Goal: Task Accomplishment & Management: Use online tool/utility

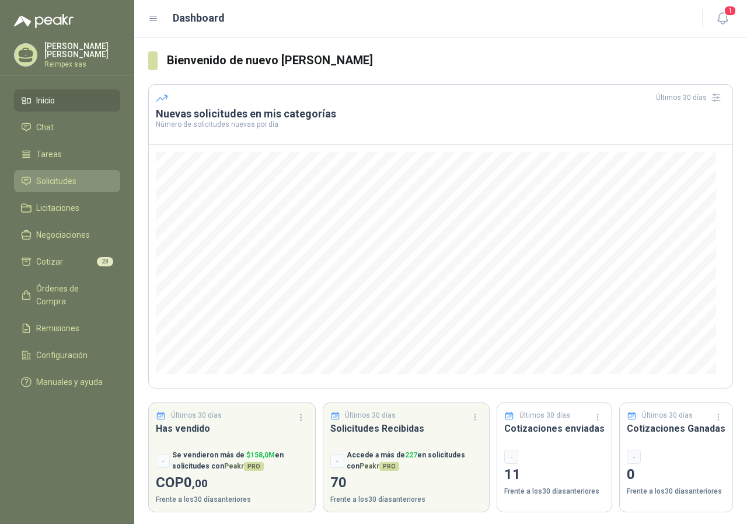
click at [77, 177] on li "Solicitudes" at bounding box center [67, 181] width 92 height 13
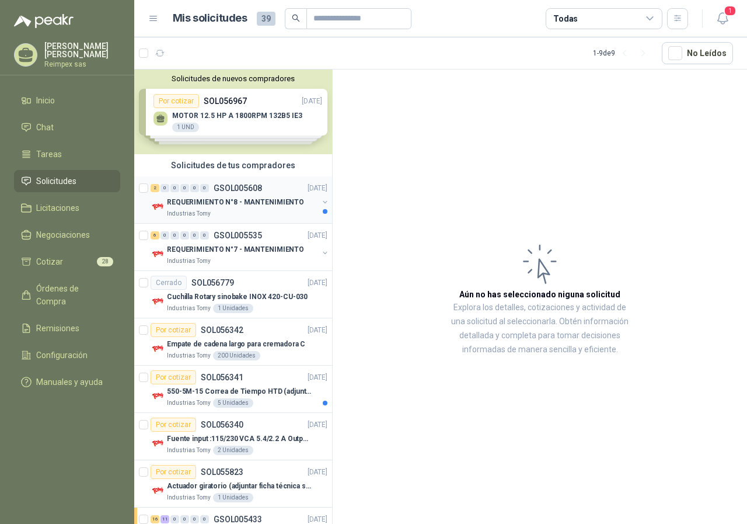
click at [270, 189] on div "2 0 0 0 0 0 GSOL005608 24/09/25" at bounding box center [240, 188] width 179 height 14
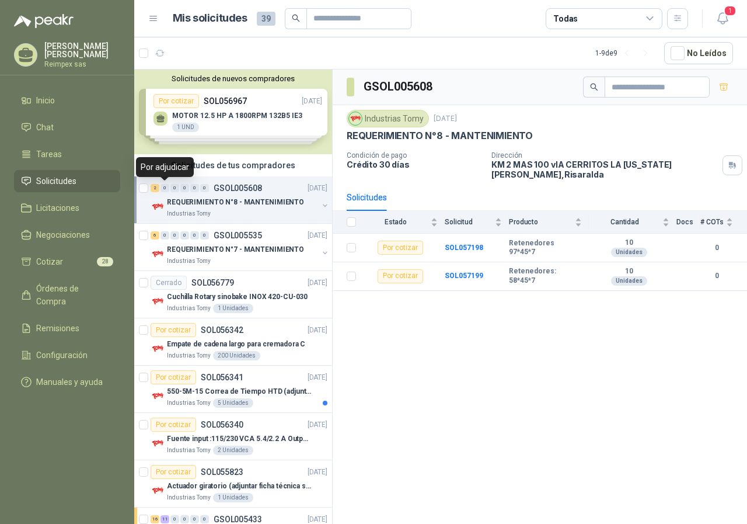
click at [166, 188] on div "0" at bounding box center [164, 188] width 9 height 8
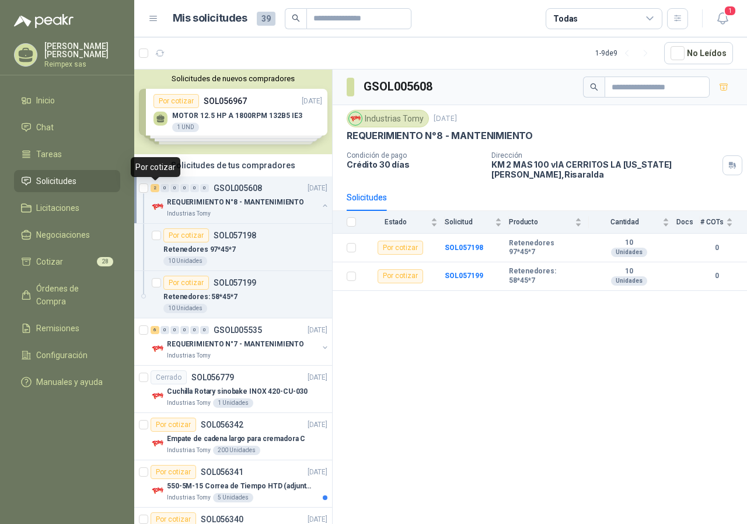
click at [158, 186] on div "2" at bounding box center [155, 188] width 9 height 8
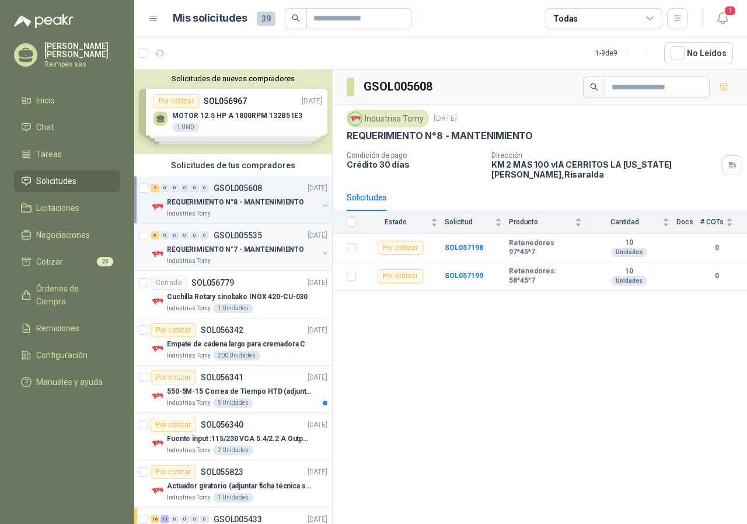
click at [272, 246] on p "REQUERIMIENTO N°7 - MANTENIMIENTO" at bounding box center [235, 249] width 137 height 11
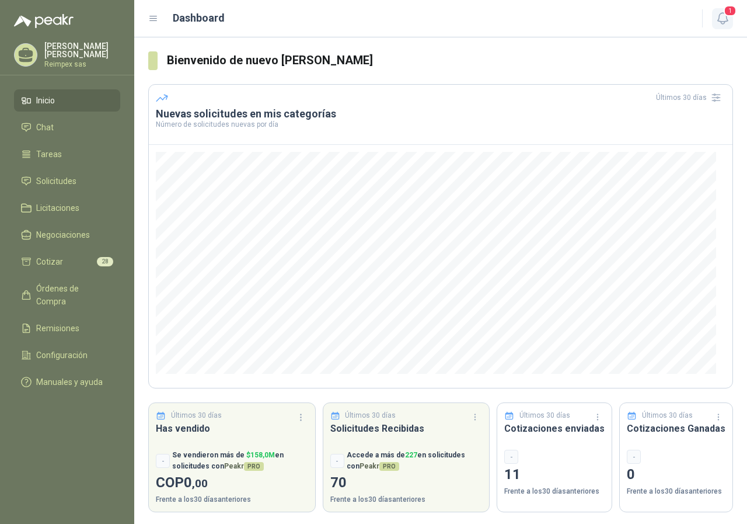
click at [723, 13] on icon "button" at bounding box center [722, 18] width 10 height 11
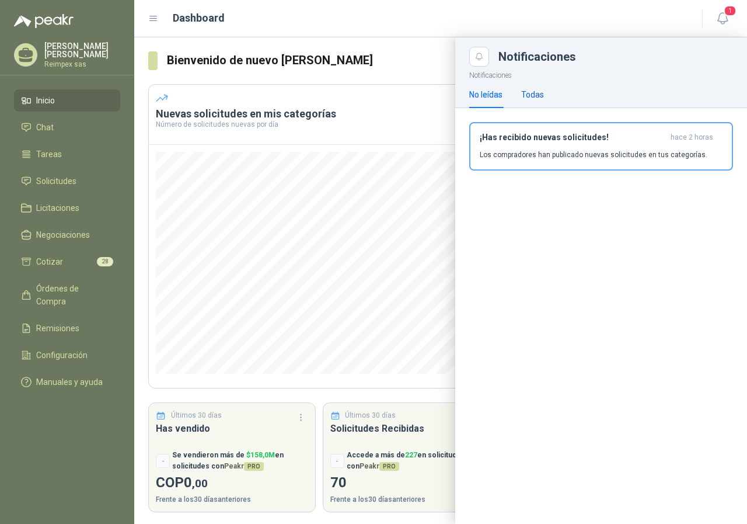
click at [525, 94] on div "Todas" at bounding box center [532, 94] width 23 height 13
click at [474, 92] on div "No leídas" at bounding box center [485, 94] width 33 height 13
click at [535, 93] on div "Todas" at bounding box center [532, 94] width 23 height 13
click at [60, 263] on span "Cotizar" at bounding box center [49, 261] width 27 height 13
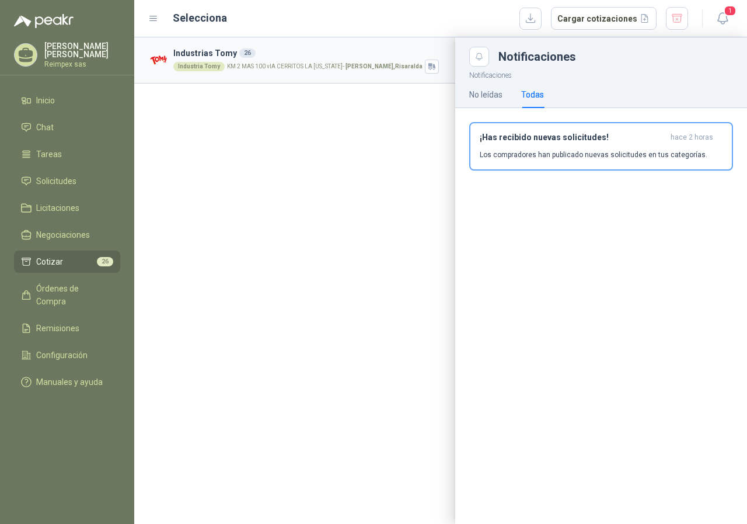
click at [343, 177] on div at bounding box center [440, 280] width 613 height 486
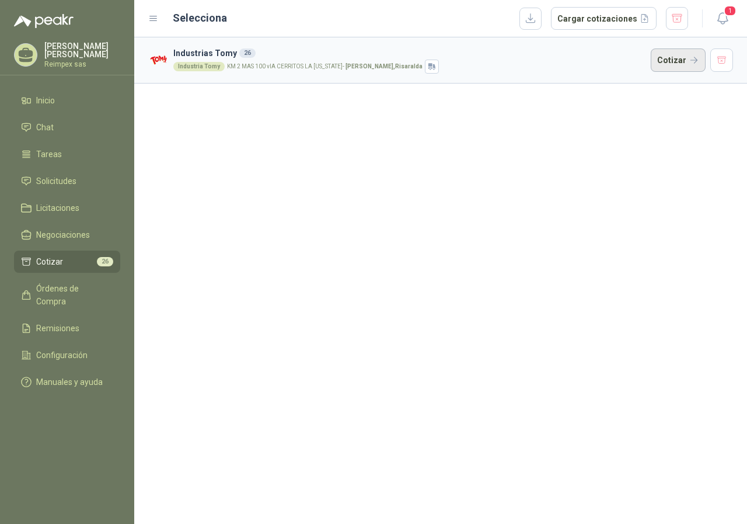
click at [655, 64] on button "Cotizar" at bounding box center [678, 59] width 55 height 23
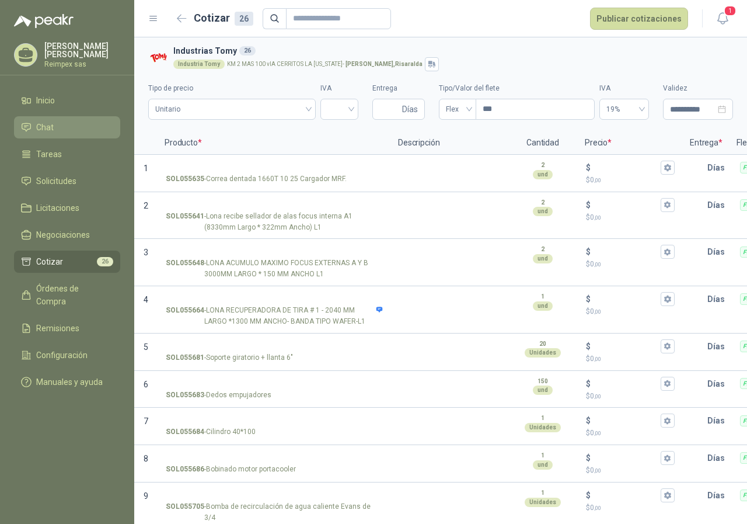
click at [38, 126] on span "Chat" at bounding box center [45, 127] width 18 height 13
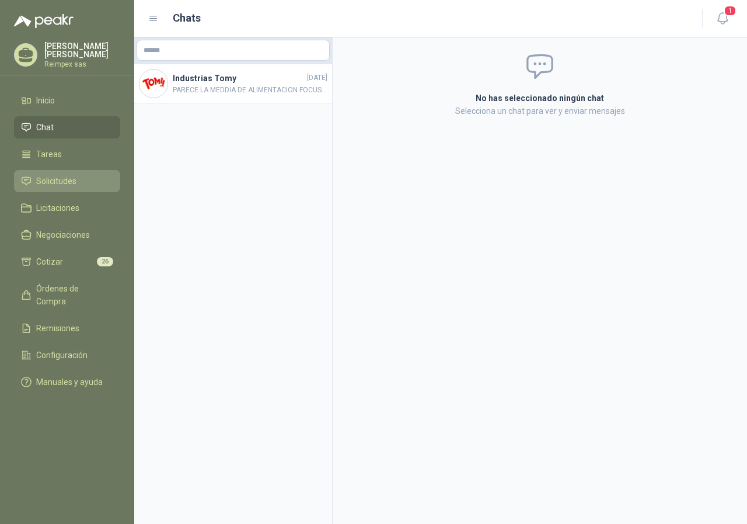
click at [55, 177] on span "Solicitudes" at bounding box center [56, 181] width 40 height 13
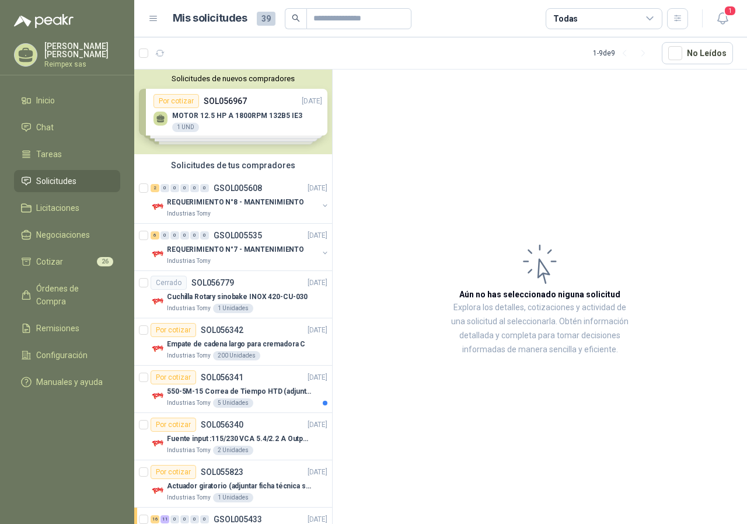
click at [235, 114] on div "Solicitudes de nuevos compradores Por cotizar SOL056967 [DATE] MOTOR 12.5 HP A …" at bounding box center [233, 111] width 198 height 85
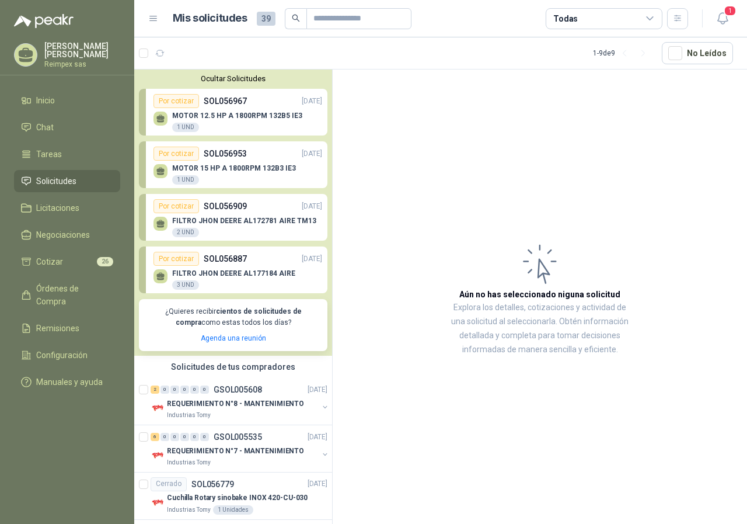
click at [235, 114] on p "MOTOR 12.5 HP A 1800RPM 132B5 IE3" at bounding box center [237, 115] width 130 height 8
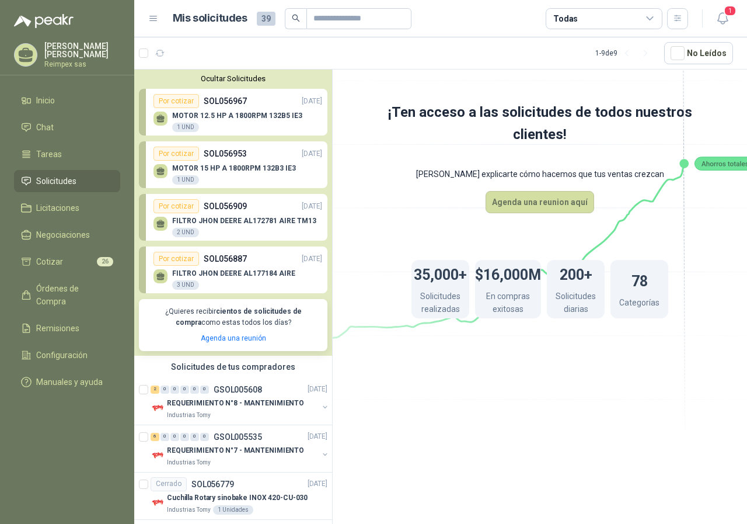
click at [227, 148] on p "SOL056953" at bounding box center [225, 153] width 43 height 13
click at [240, 224] on p "FILTRO JHON DEERE AL172781 AIRE TM13" at bounding box center [244, 221] width 144 height 8
click at [56, 255] on span "Cotizar" at bounding box center [49, 261] width 27 height 13
